Goal: Task Accomplishment & Management: Use online tool/utility

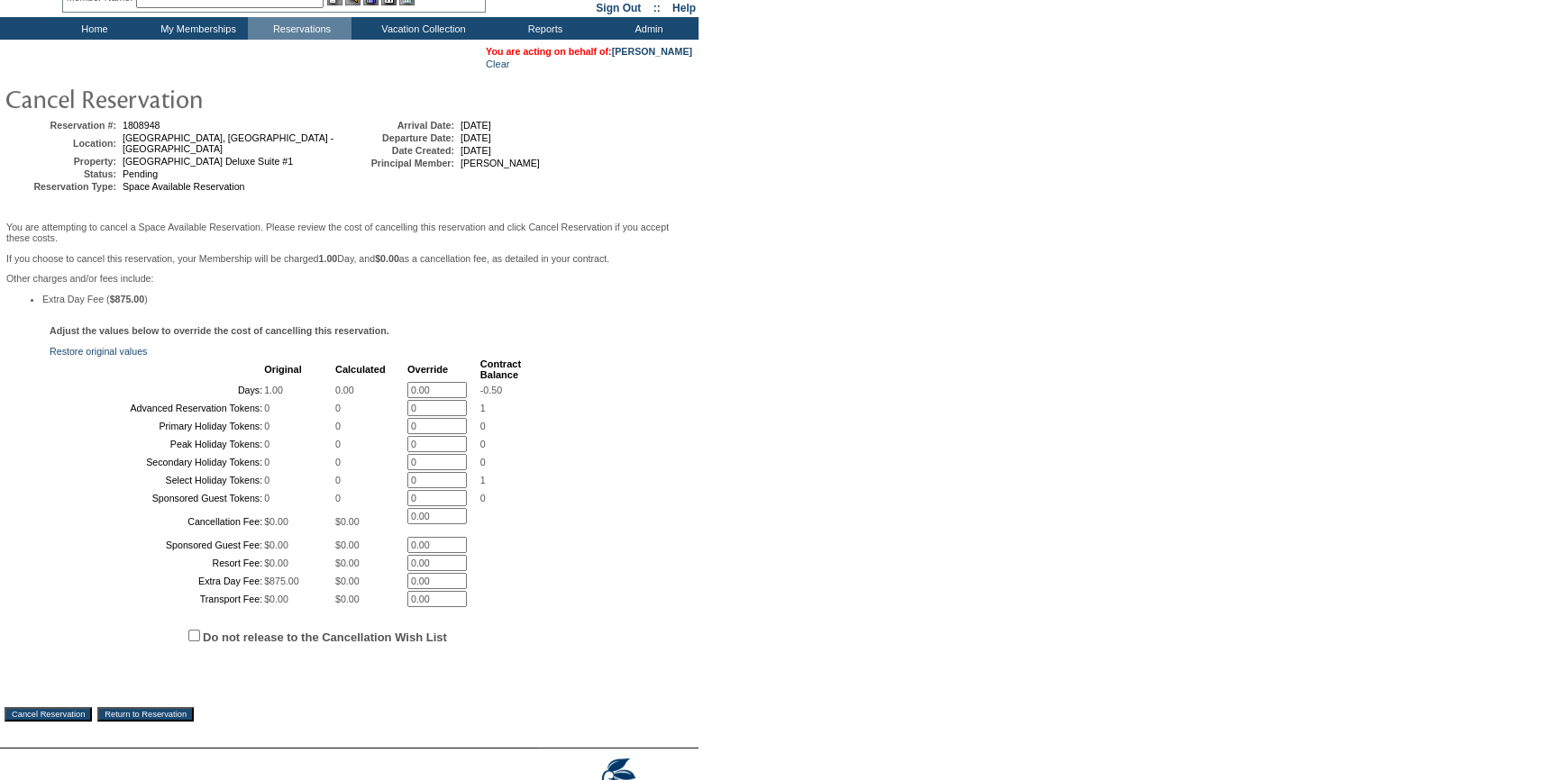
scroll to position [311, 0]
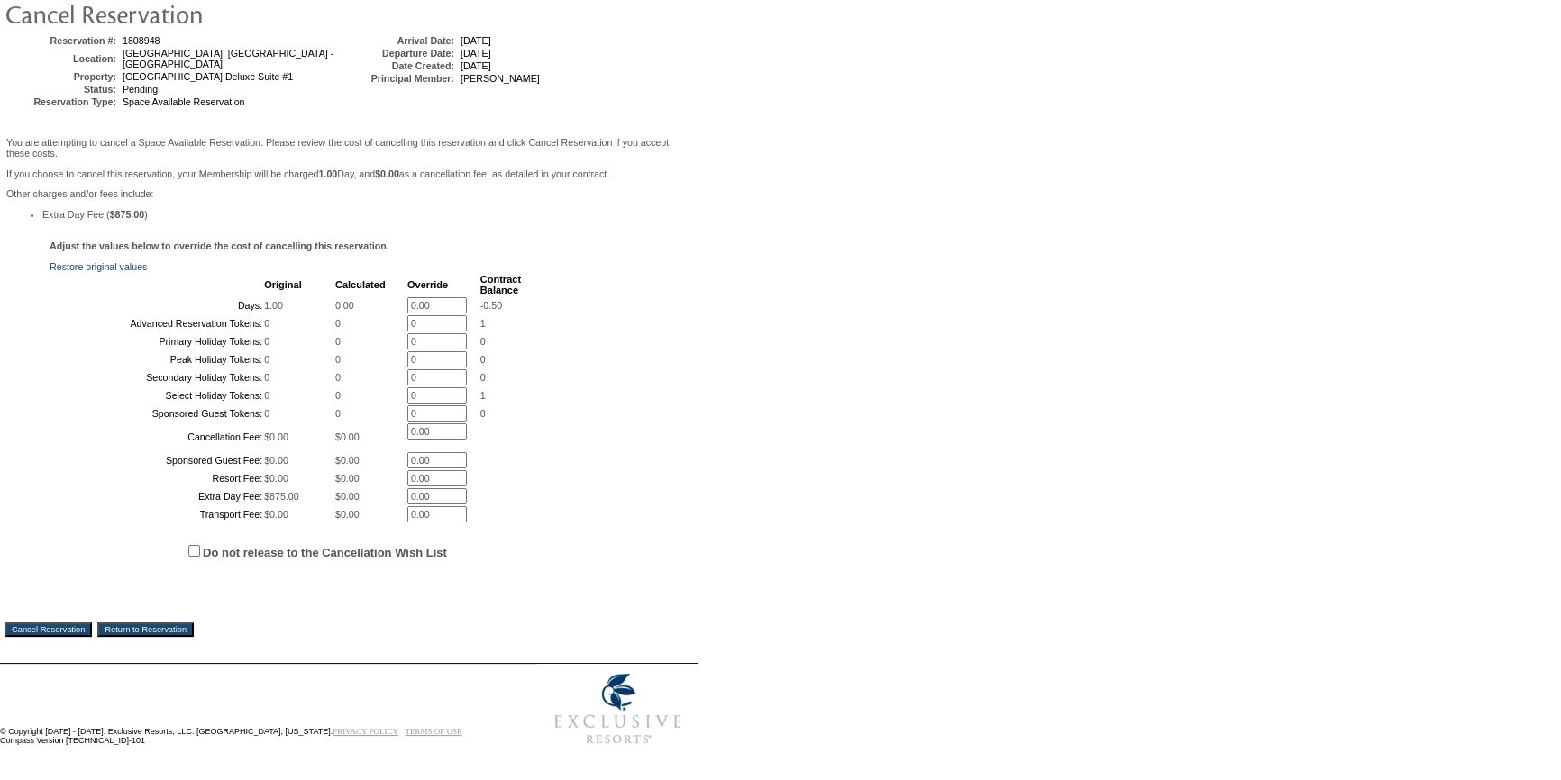
click at [64, 627] on input "Cancel Reservation" at bounding box center [48, 630] width 87 height 14
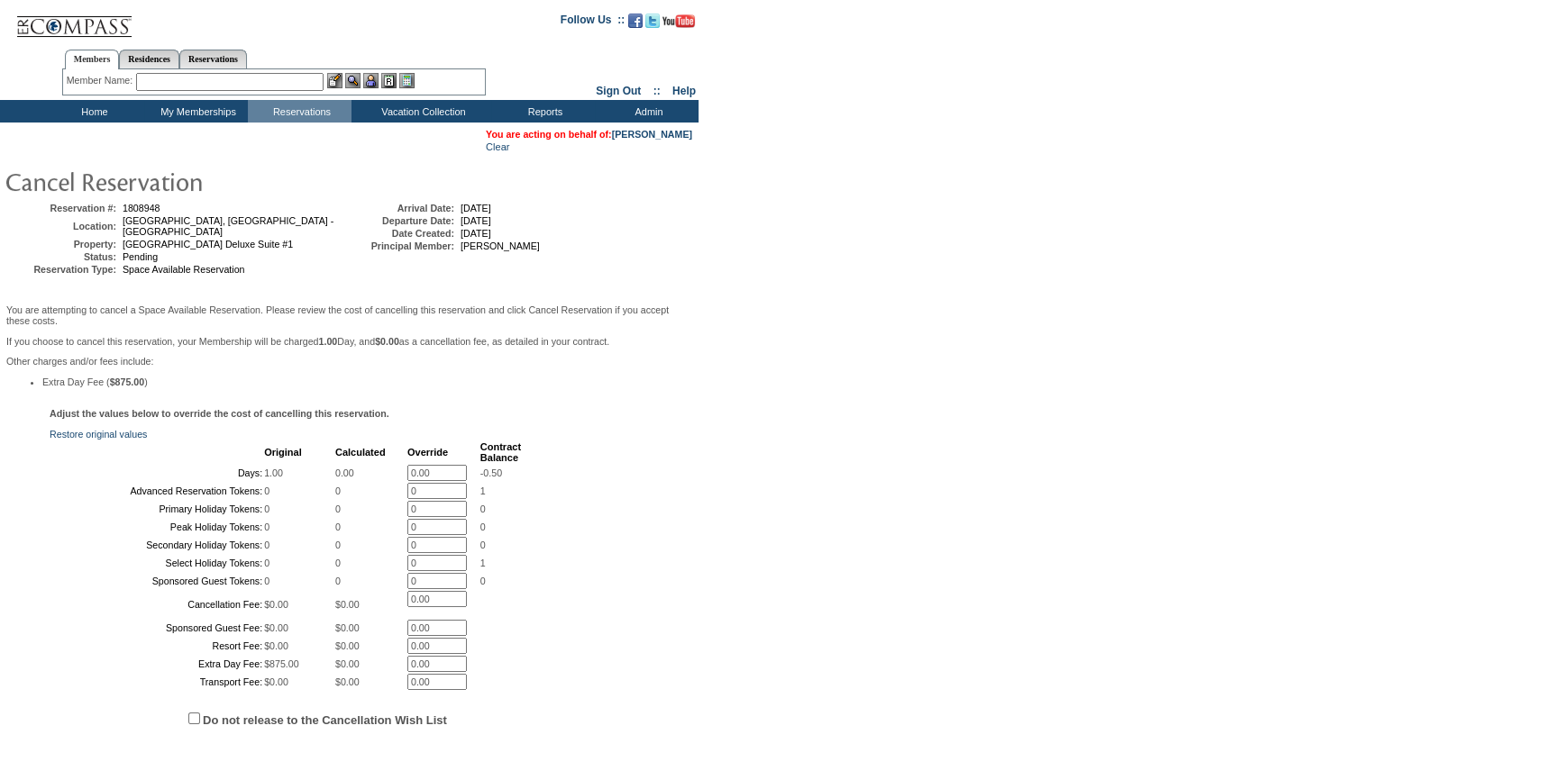
scroll to position [0, 0]
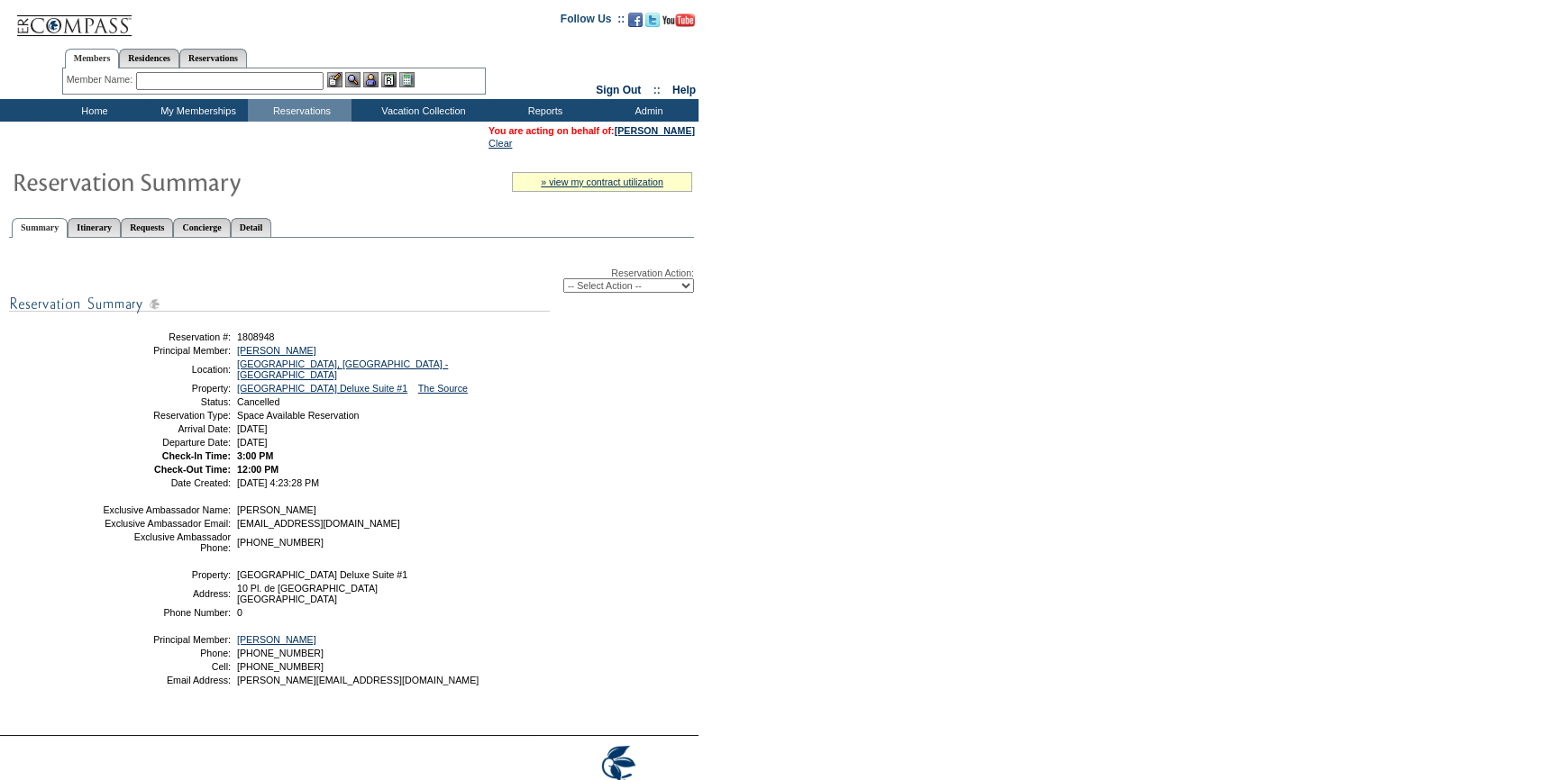
click at [276, 83] on input "text" at bounding box center [229, 81] width 187 height 18
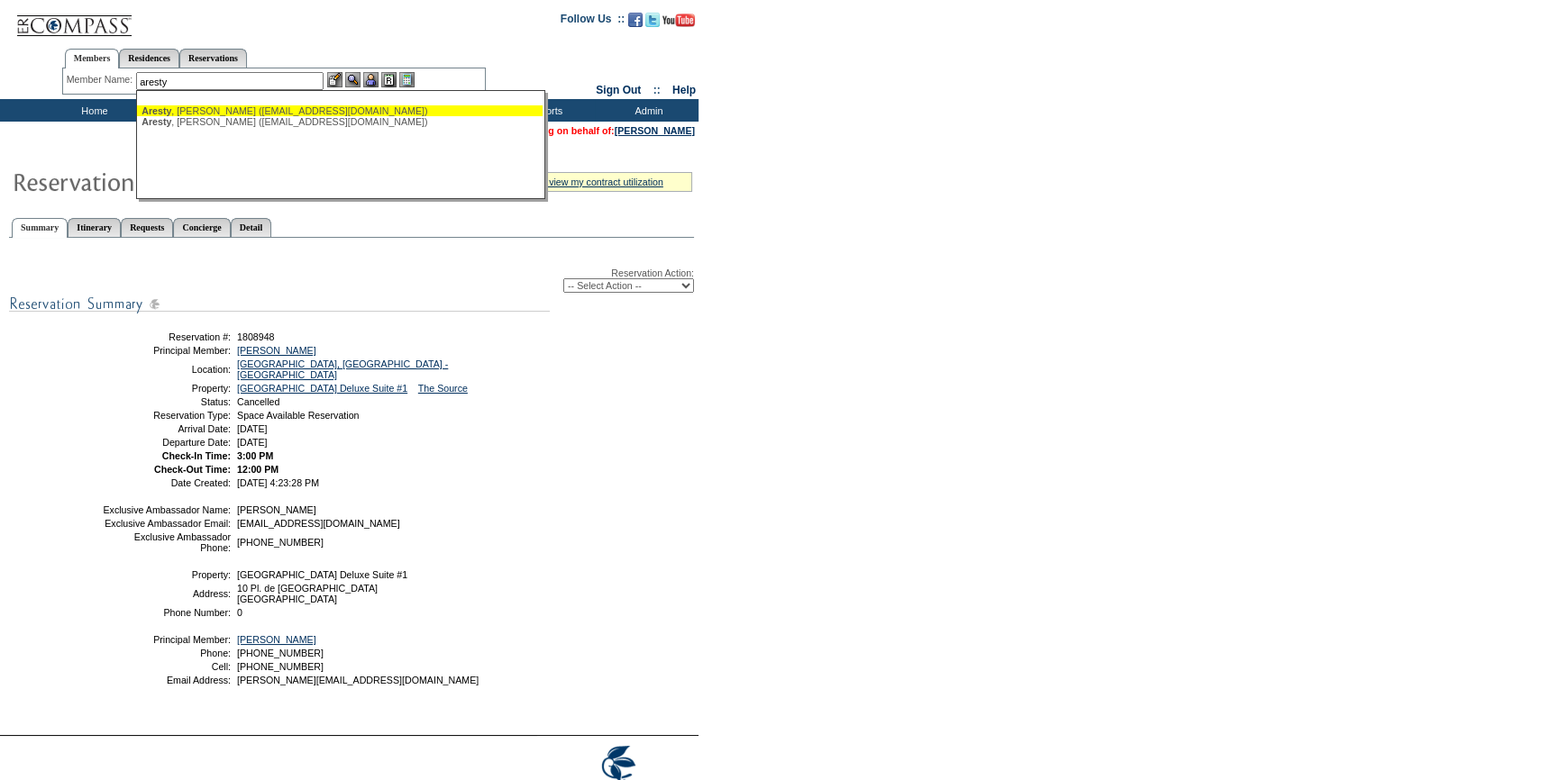
click at [227, 113] on div "Aresty , Peter (paresty@alfreddunner.net)" at bounding box center [339, 110] width 396 height 11
type input "Aresty, Peter (paresty@alfreddunner.net)"
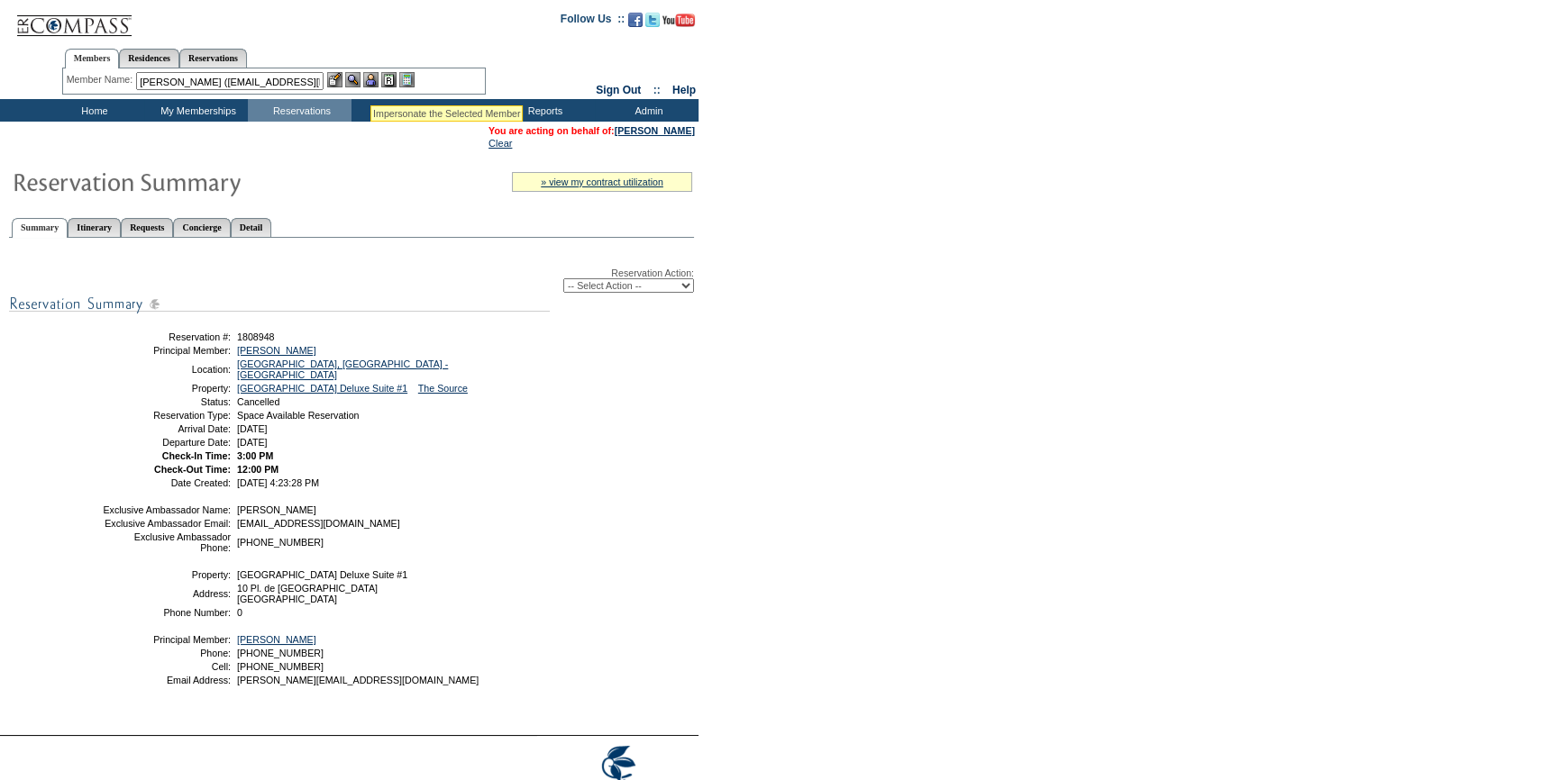
click at [371, 83] on img at bounding box center [370, 79] width 15 height 15
click at [356, 83] on img at bounding box center [352, 79] width 15 height 15
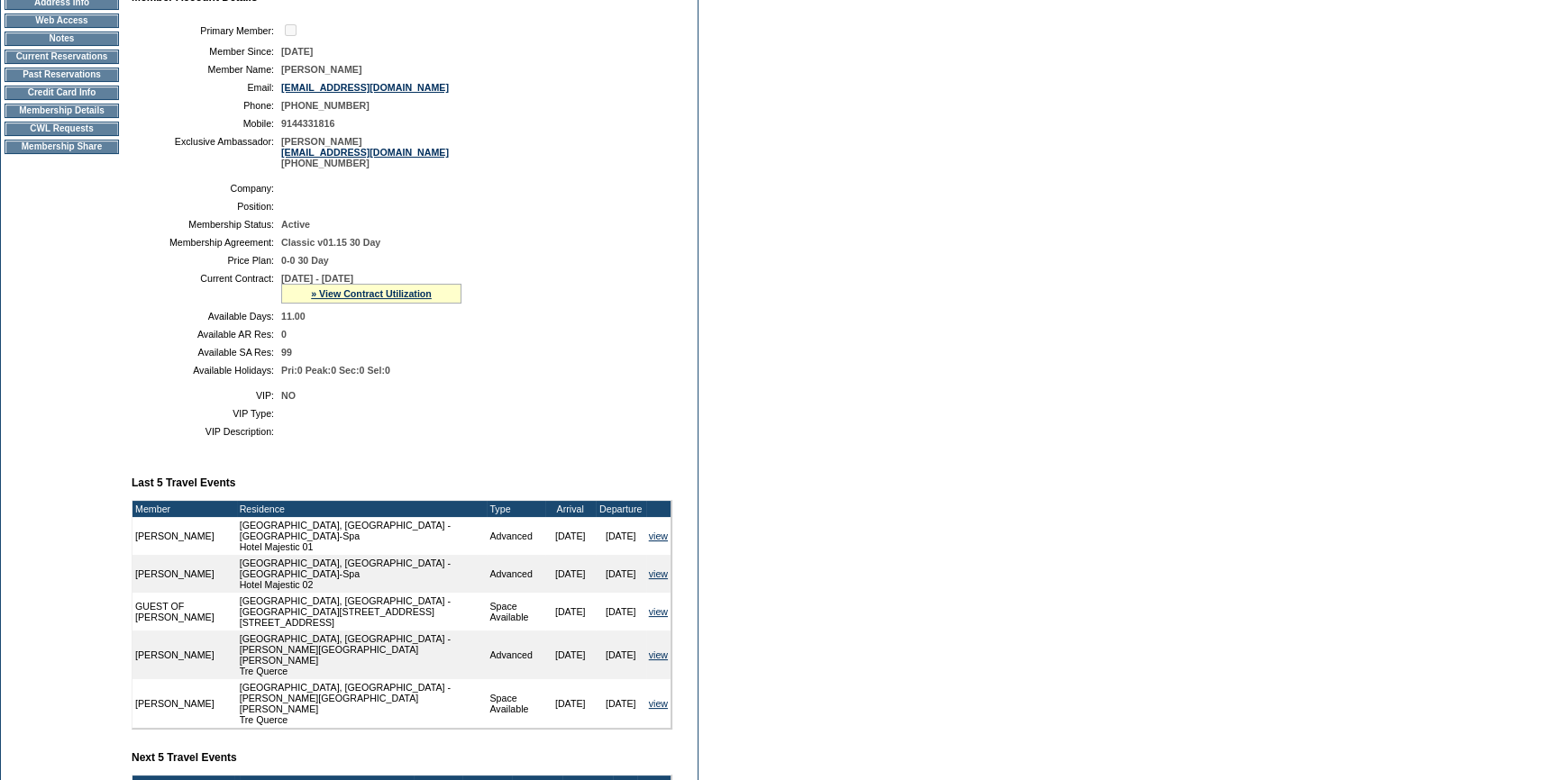
scroll to position [186, 0]
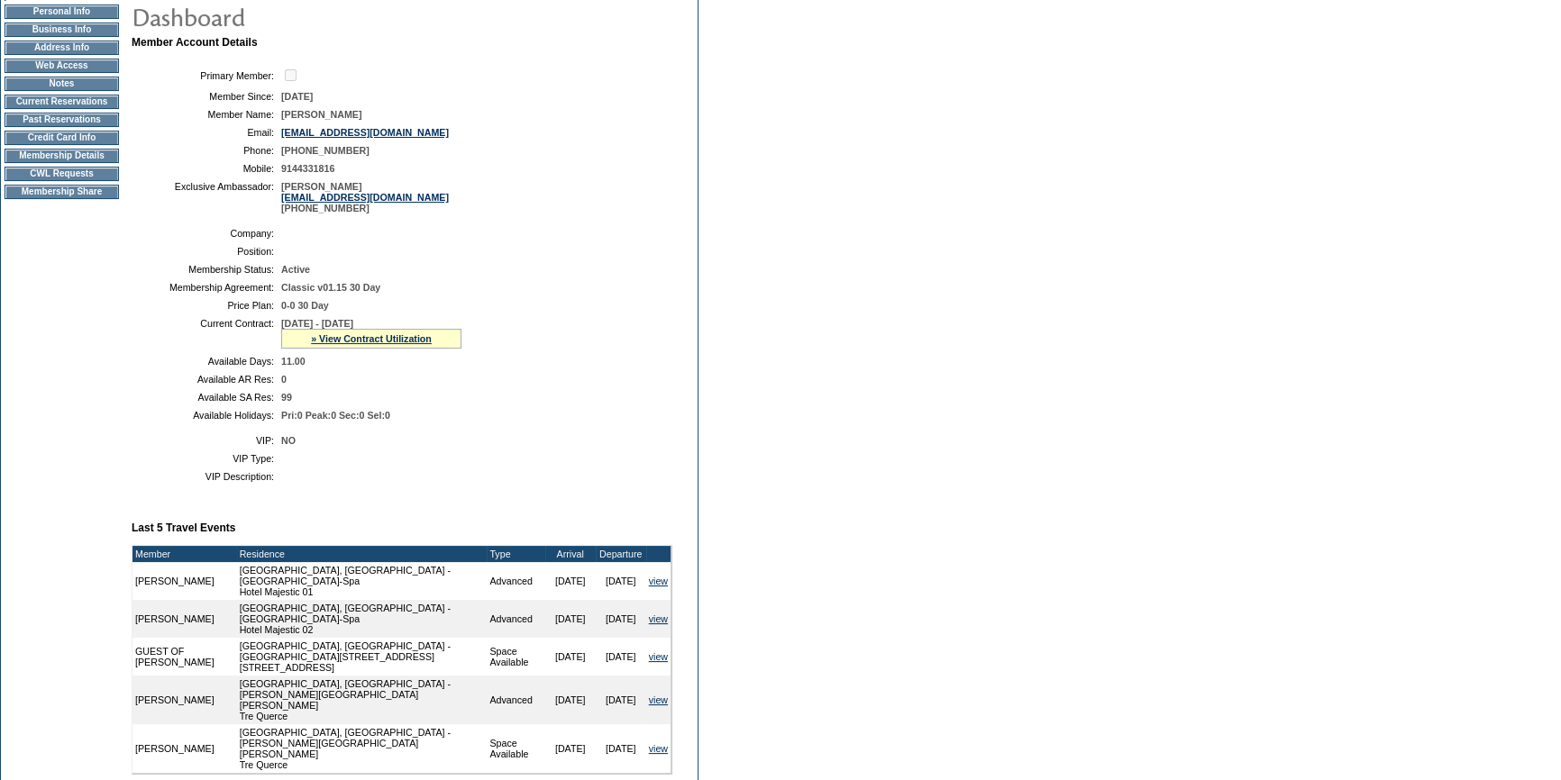
click at [79, 181] on td "CWL Requests" at bounding box center [62, 174] width 114 height 14
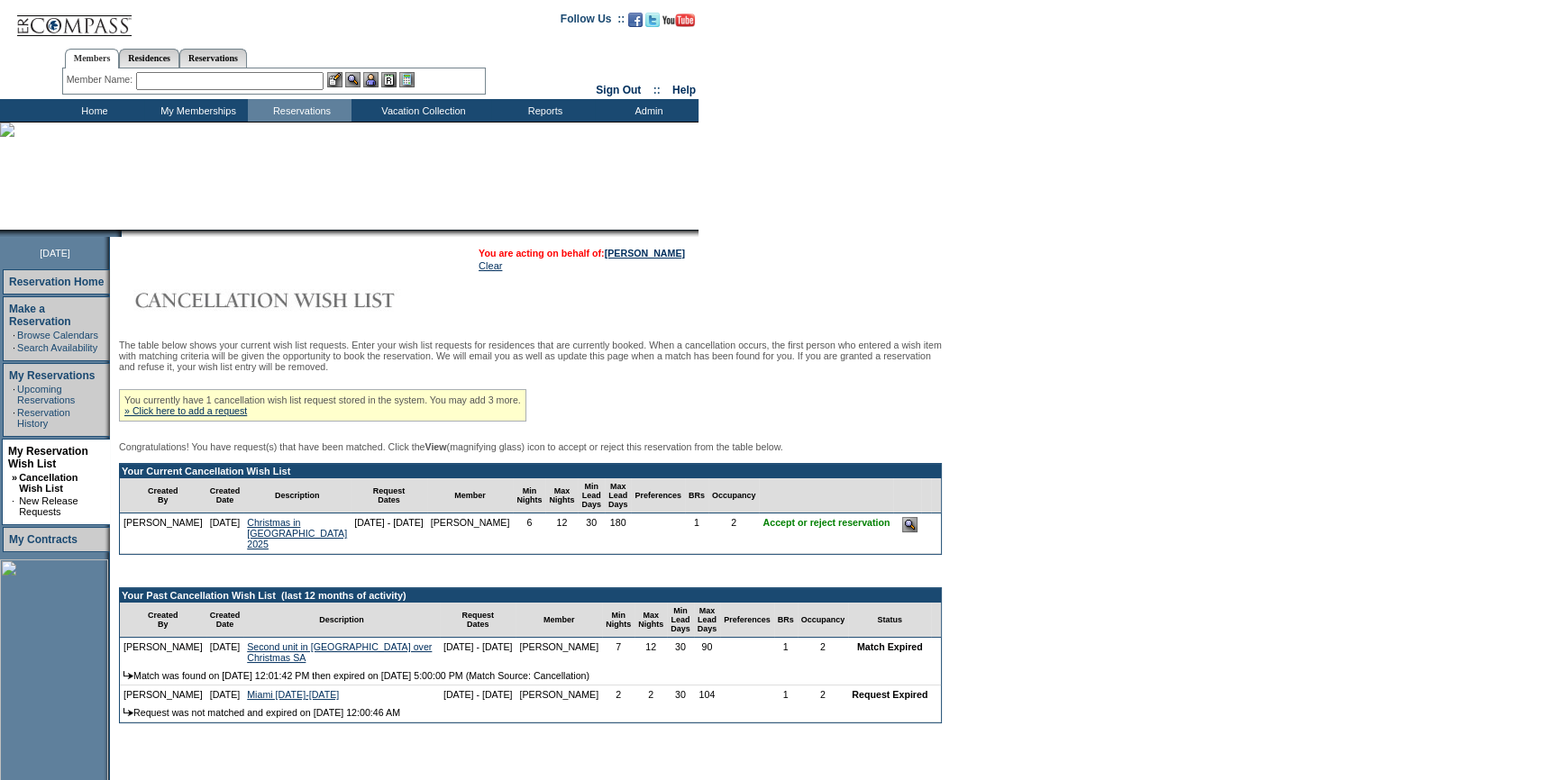
click at [902, 532] on input "image" at bounding box center [909, 524] width 15 height 15
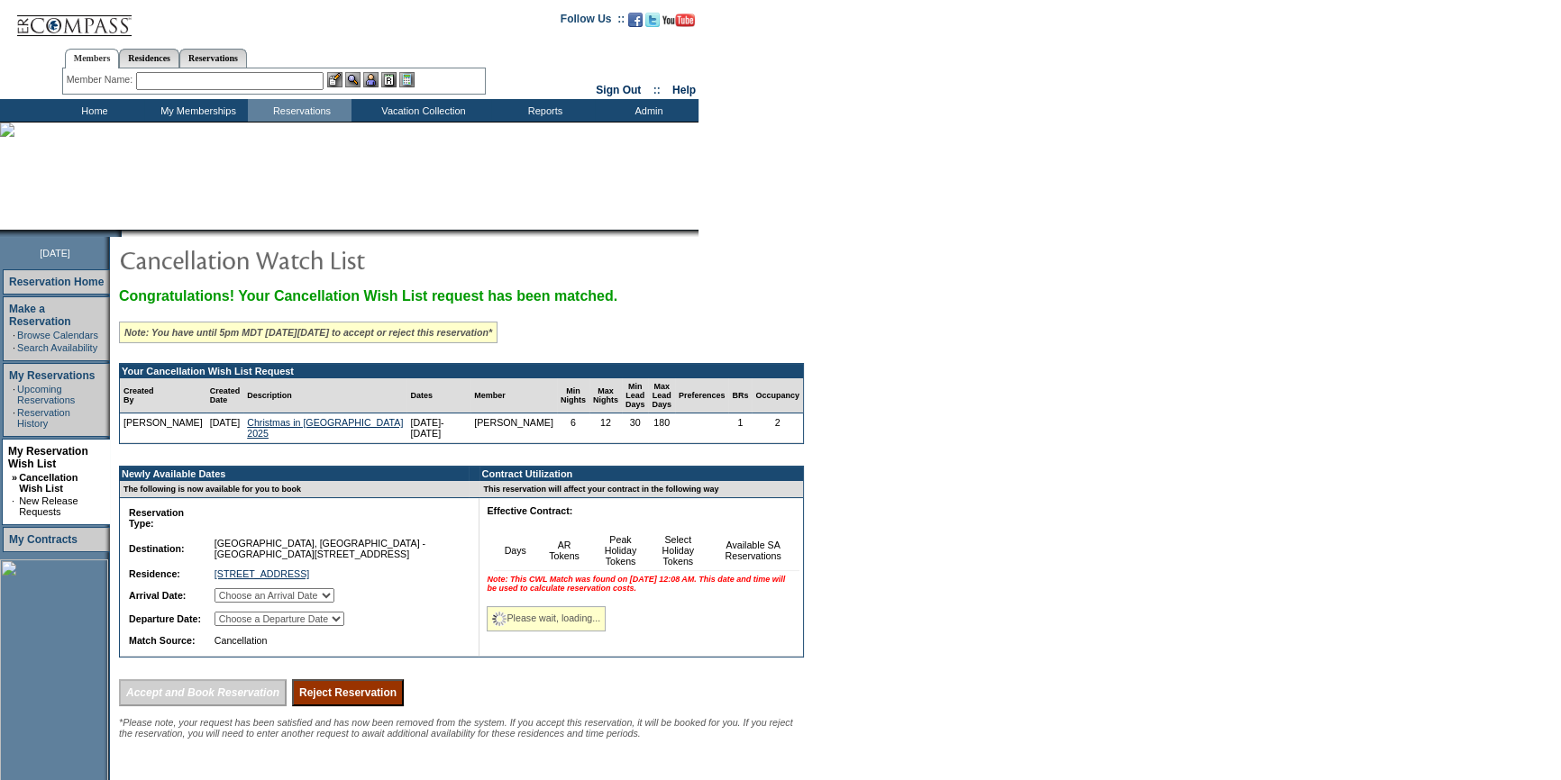
click at [334, 603] on select "Choose an Arrival Date [DATE] [DATE] [DATE] [DATE] [DATE] [DATE] [DATE]" at bounding box center [274, 595] width 120 height 14
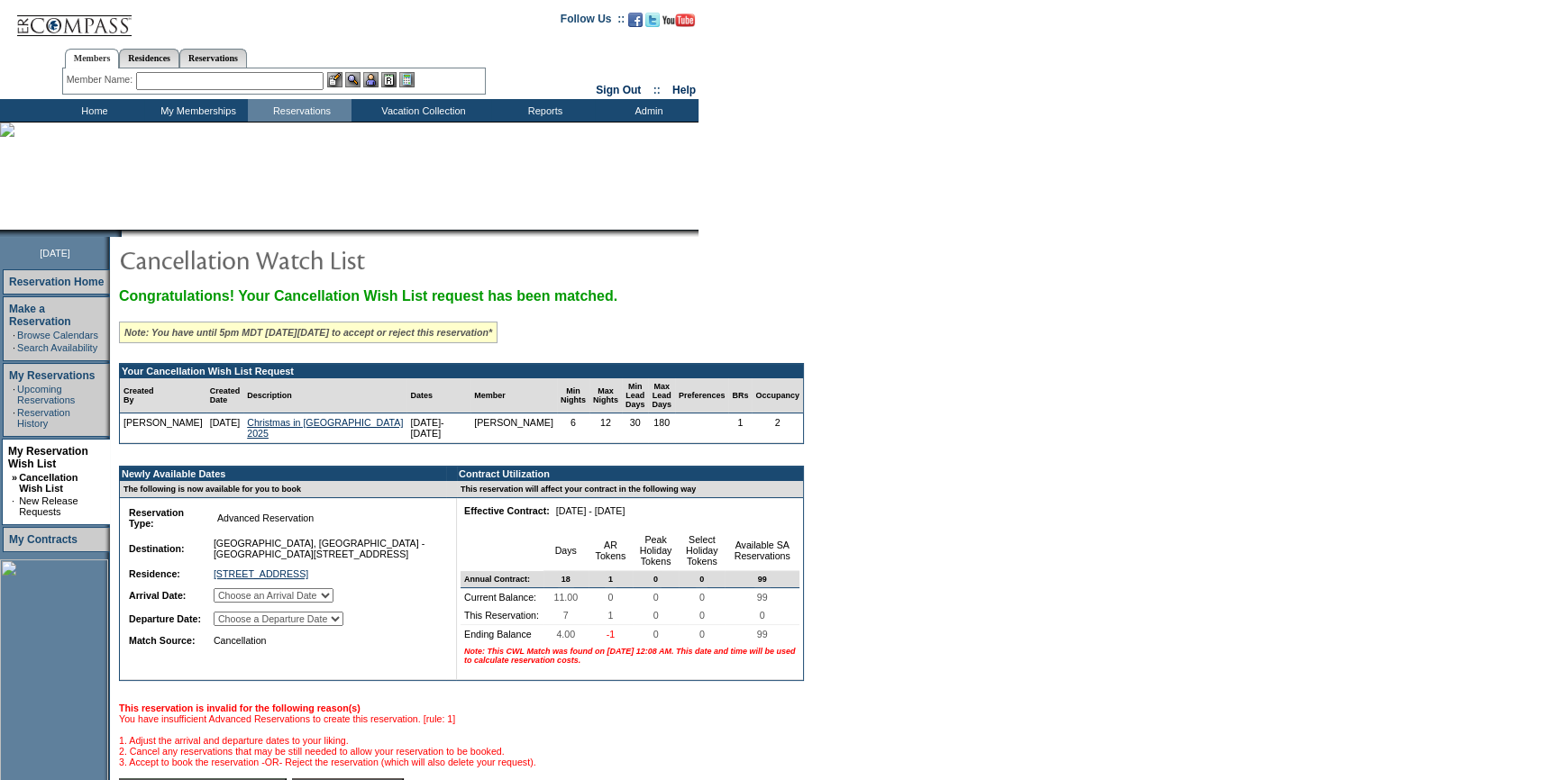
select select "[DATE]"
click at [236, 603] on select "Choose an Arrival Date [DATE] [DATE] [DATE] [DATE] [DATE] [DATE] [DATE]" at bounding box center [274, 595] width 120 height 14
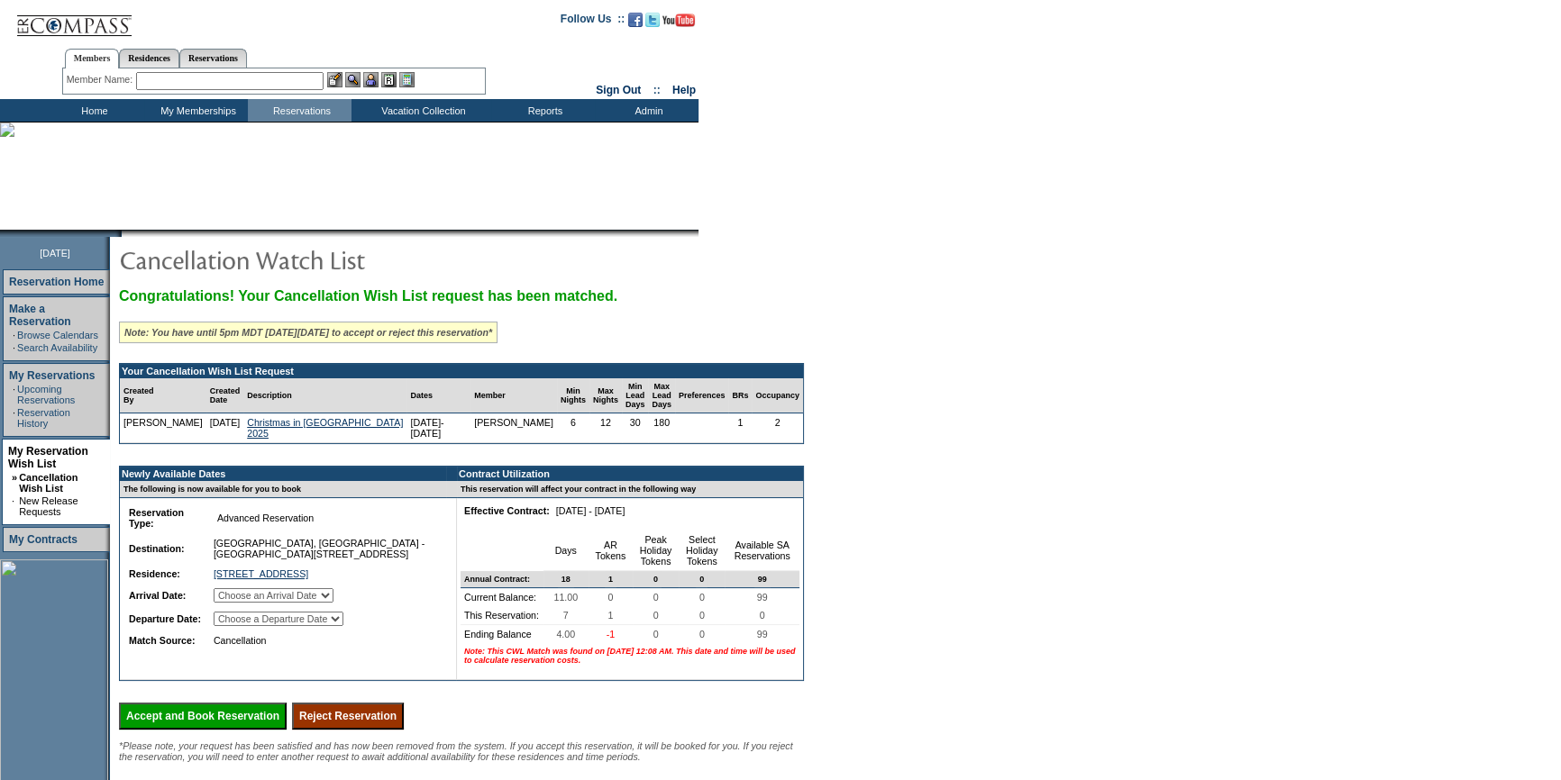
click at [334, 626] on select "Choose a Departure Date [DATE] [DATE] [DATE] [DATE] [DATE] [DATE] [DATE]" at bounding box center [279, 619] width 130 height 14
click at [1069, 496] on form "Follow Us ::" at bounding box center [780, 487] width 1561 height 975
